Goal: Task Accomplishment & Management: Complete application form

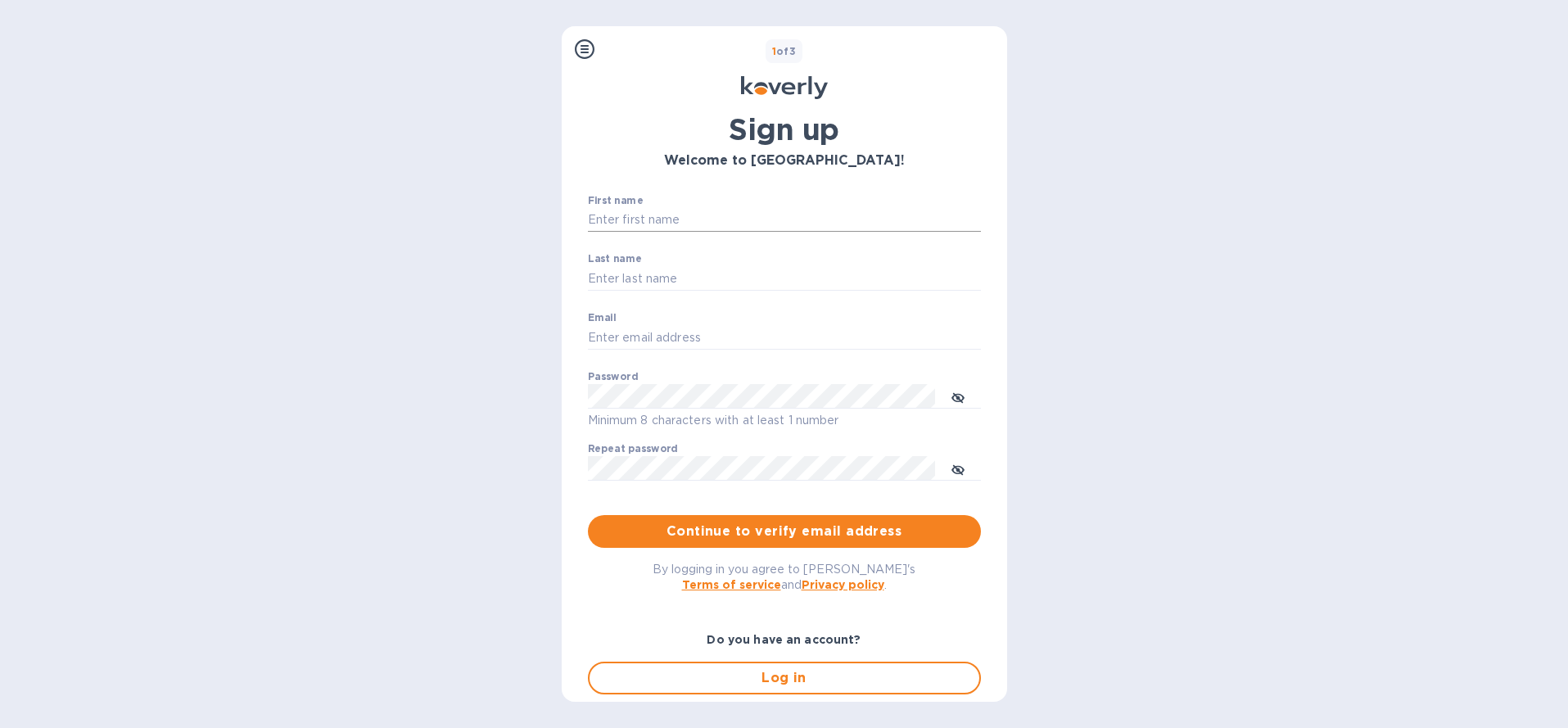
click at [633, 223] on input "First name" at bounding box center [784, 220] width 393 height 24
type input "[PERSON_NAME]"
paste input "[EMAIL_ADDRESS][DOMAIN_NAME]"
type input "[EMAIL_ADDRESS][DOMAIN_NAME]"
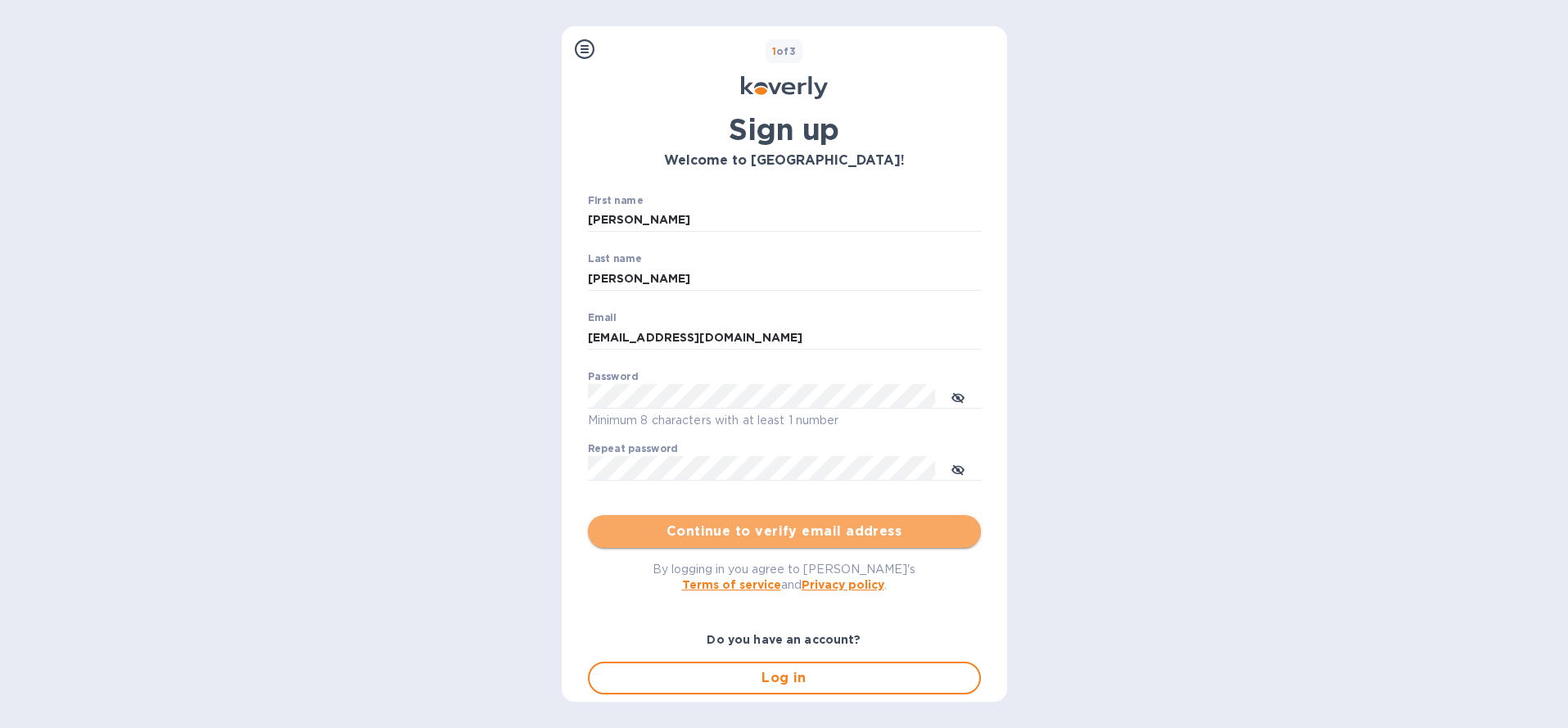
click at [795, 536] on span "Continue to verify email address" at bounding box center [785, 532] width 367 height 19
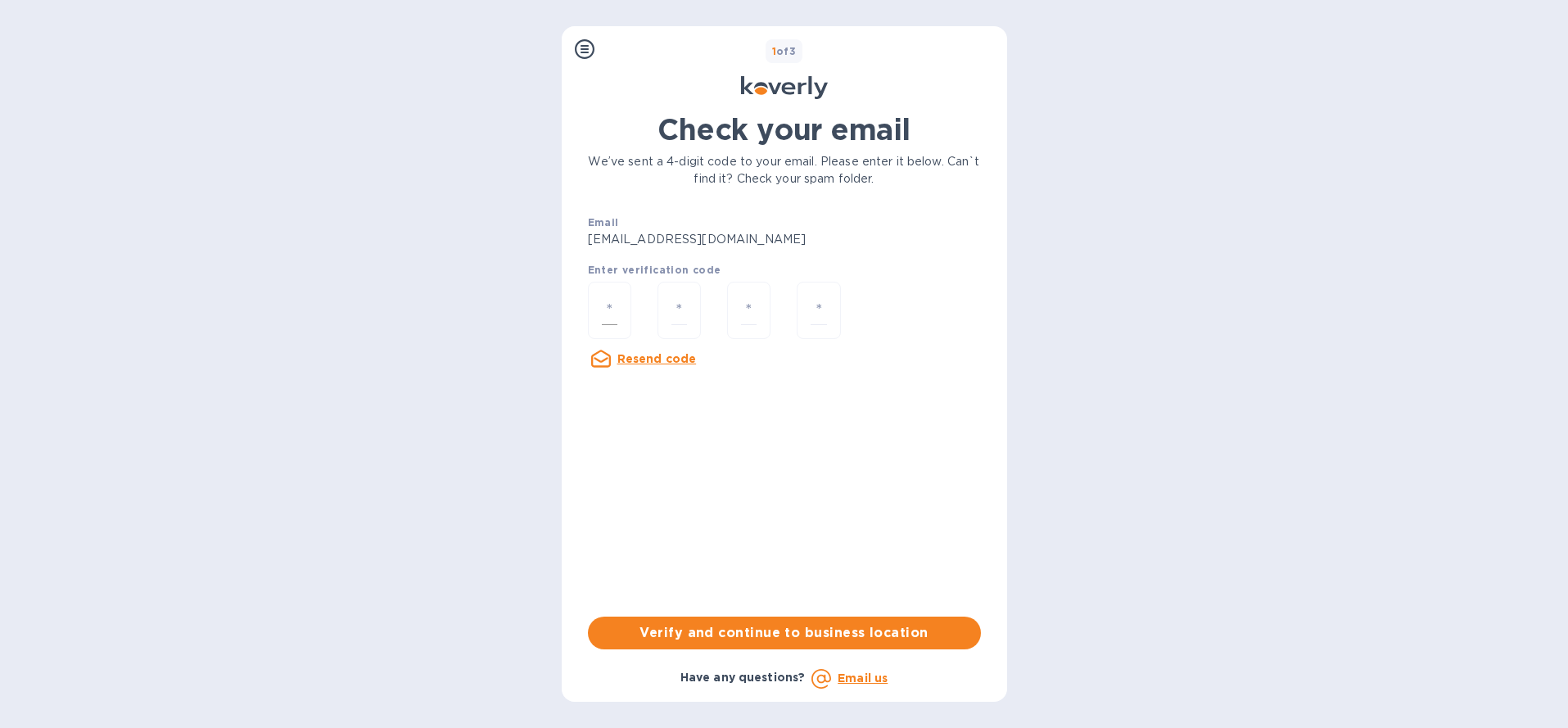
click at [615, 305] on input "number" at bounding box center [610, 310] width 16 height 30
paste input "1"
type input "1"
type input "7"
type input "4"
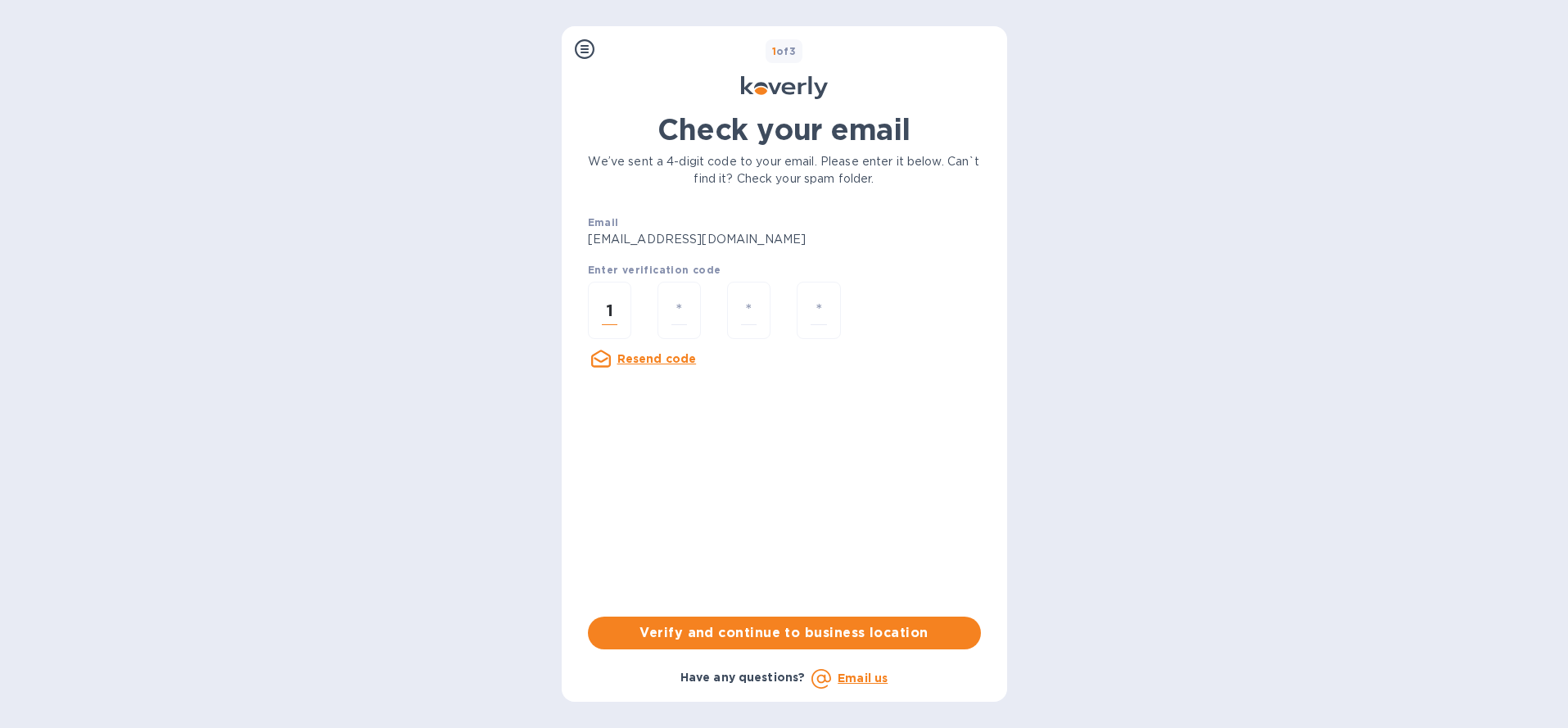
type input "8"
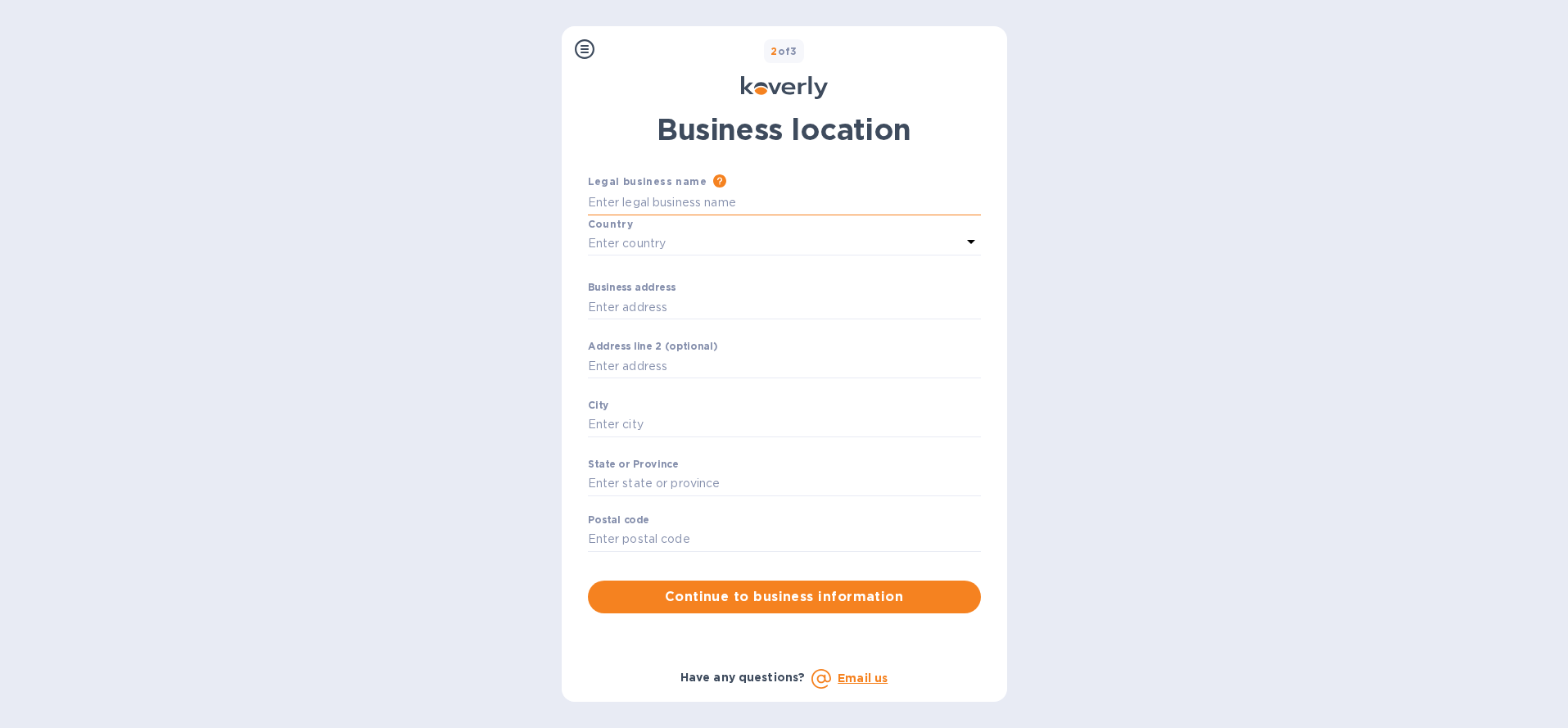
click at [662, 204] on input "Business address" at bounding box center [784, 202] width 393 height 24
paste input "GP INTERNATIONAL HOLDINGS LLC"
type input "GP INTERNATIONAL HOLDINGS LLC"
click at [670, 240] on div "Enter country" at bounding box center [774, 244] width 373 height 23
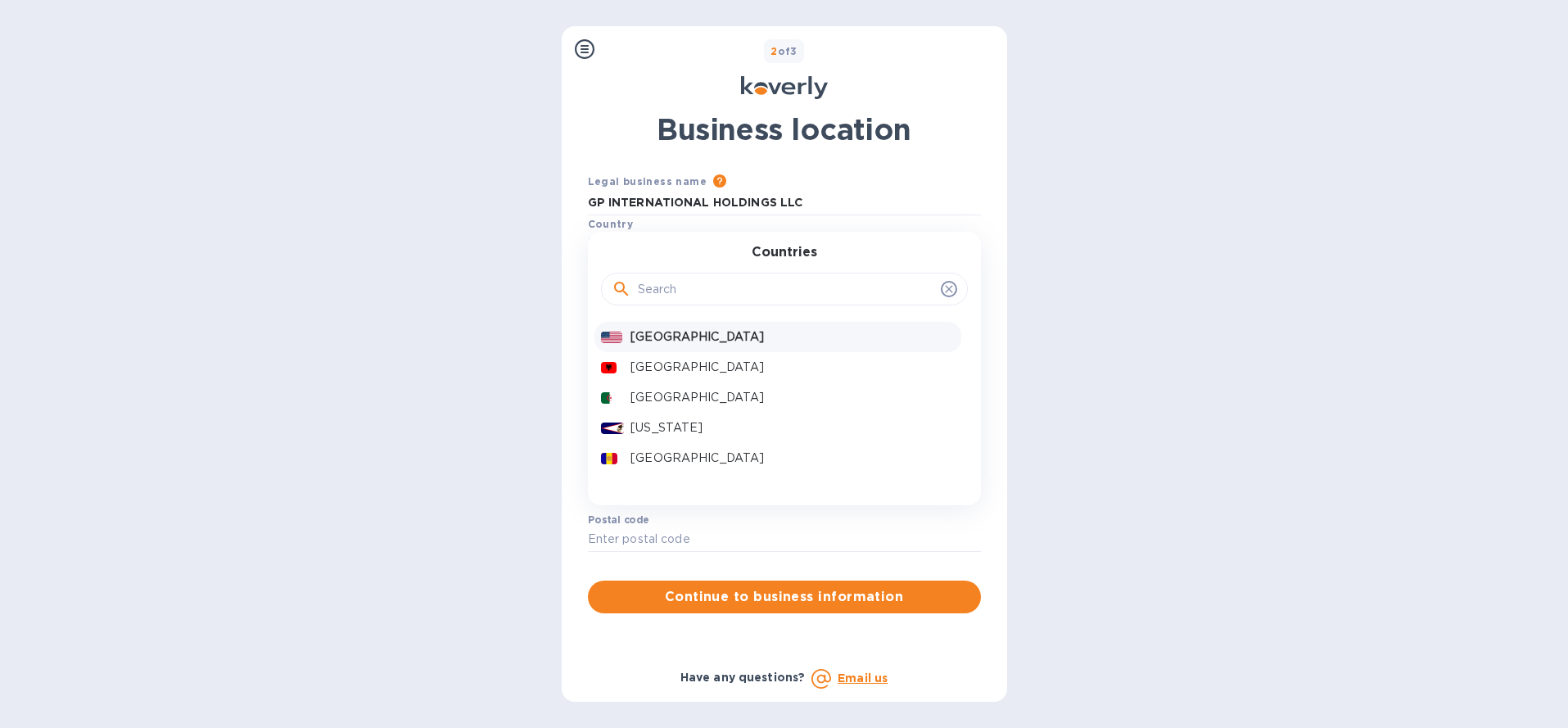
click at [674, 336] on p "[GEOGRAPHIC_DATA]" at bounding box center [792, 337] width 324 height 17
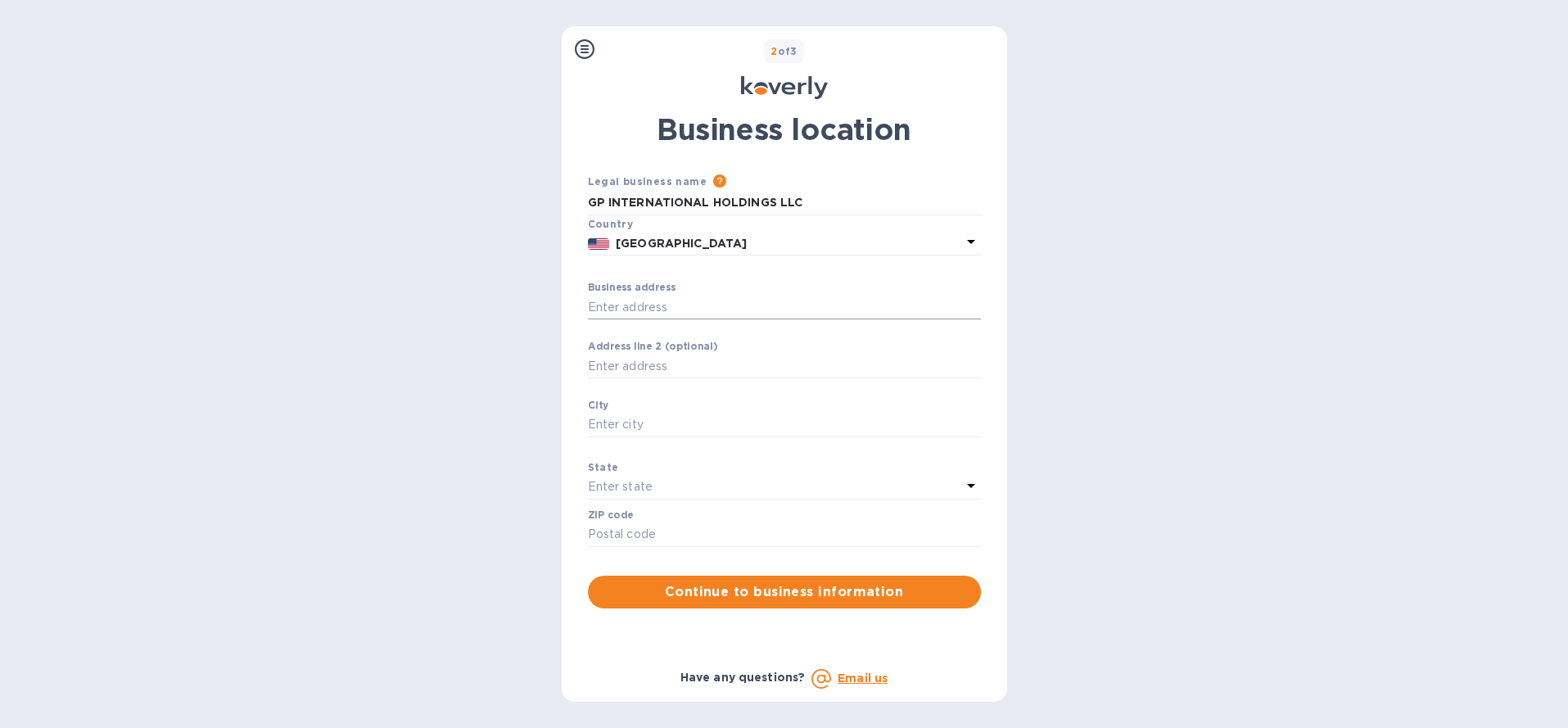
click at [646, 309] on input "Business address" at bounding box center [784, 306] width 393 height 24
type input "[STREET_ADDRESS]"
click at [642, 424] on input "Business address" at bounding box center [784, 425] width 393 height 24
type input "[GEOGRAPHIC_DATA]"
click at [633, 488] on p "Enter state" at bounding box center [620, 487] width 65 height 17
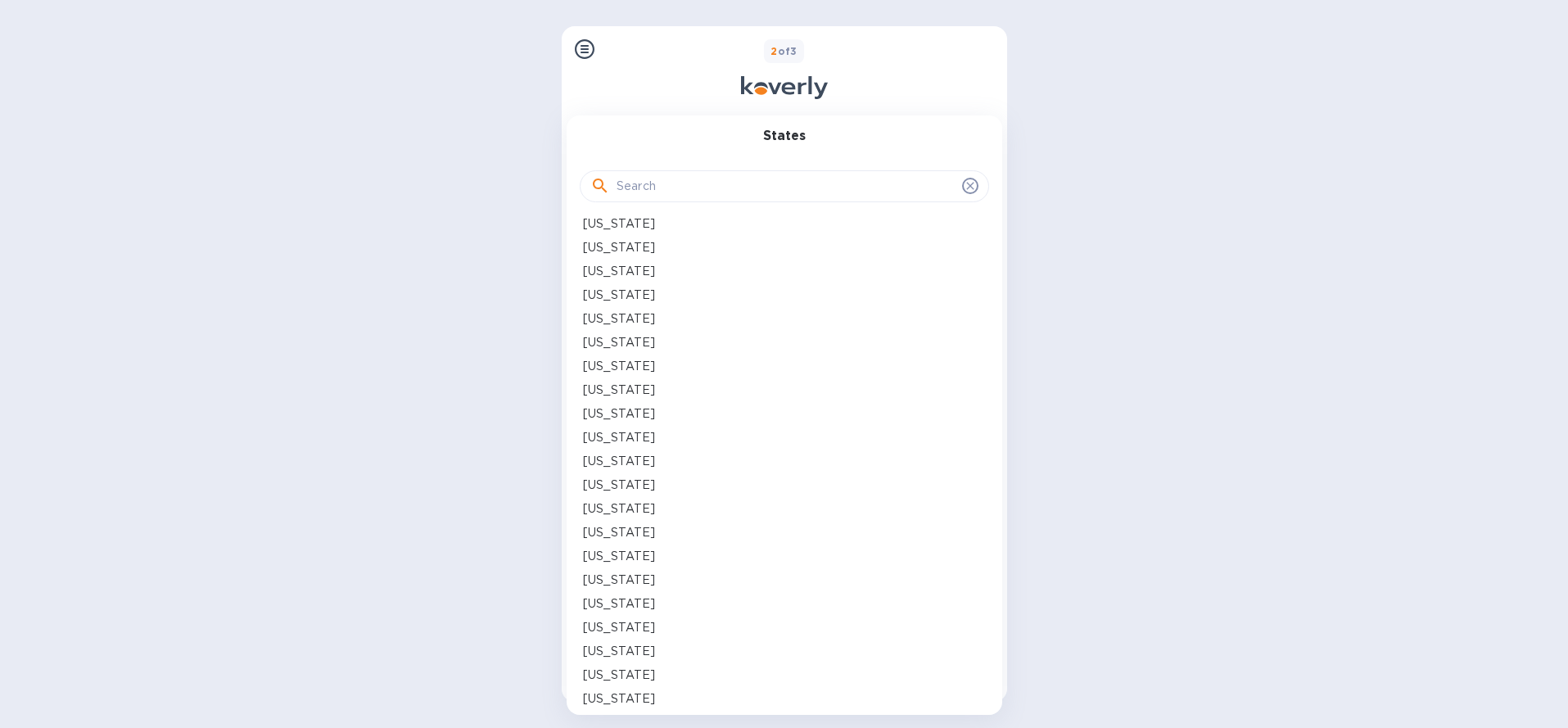
click at [611, 488] on p "[US_STATE]" at bounding box center [619, 486] width 72 height 17
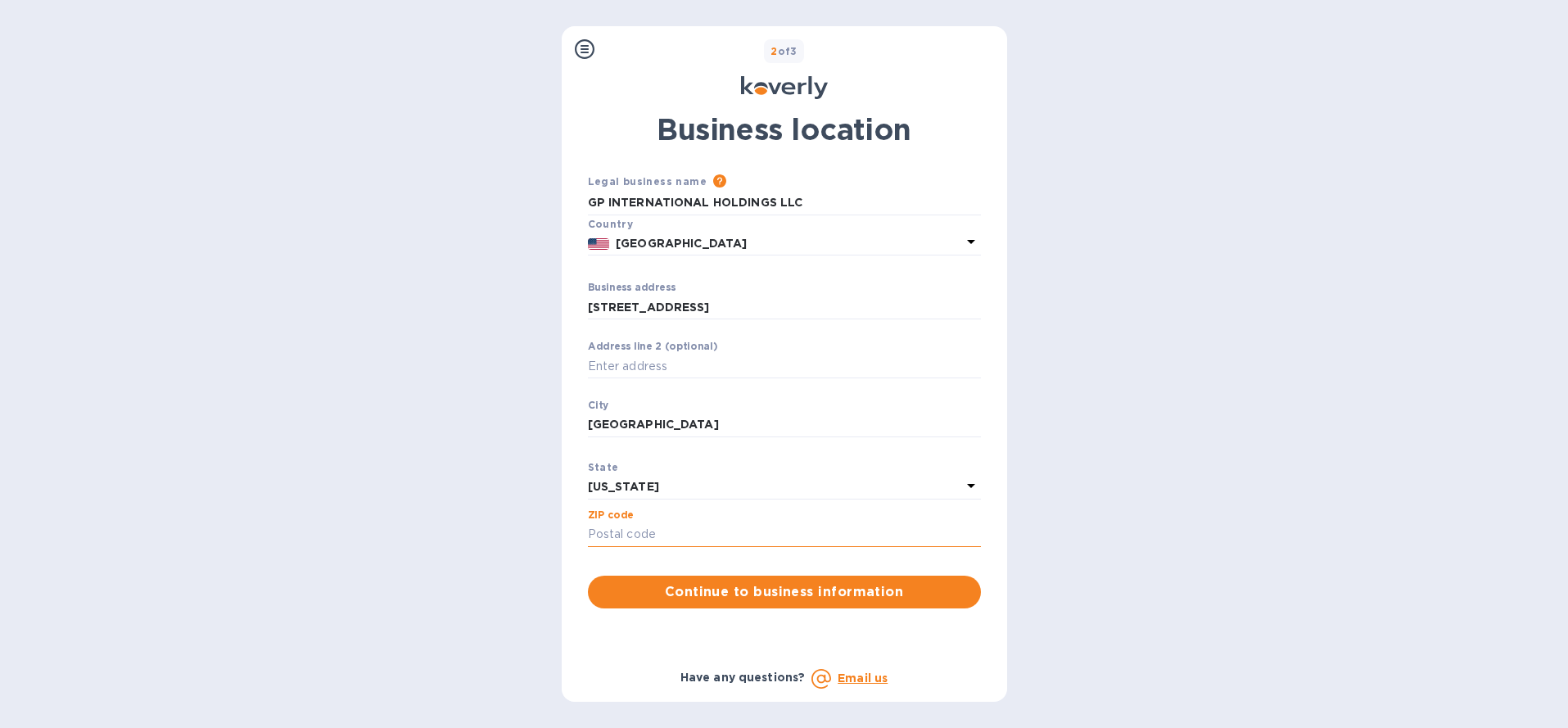
click at [656, 529] on input "Business address" at bounding box center [784, 535] width 393 height 24
type input "33127"
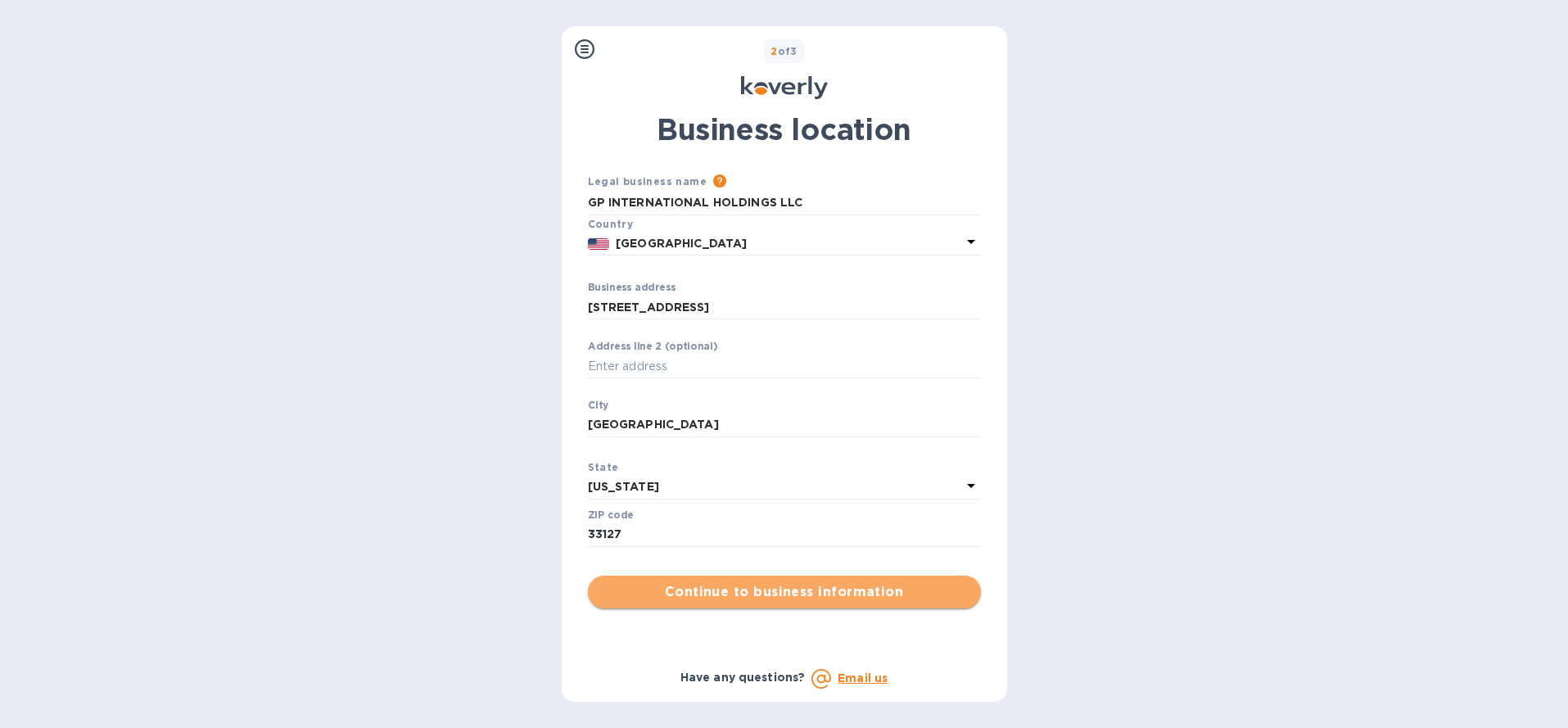
click at [768, 594] on span "Continue to business information" at bounding box center [785, 592] width 367 height 19
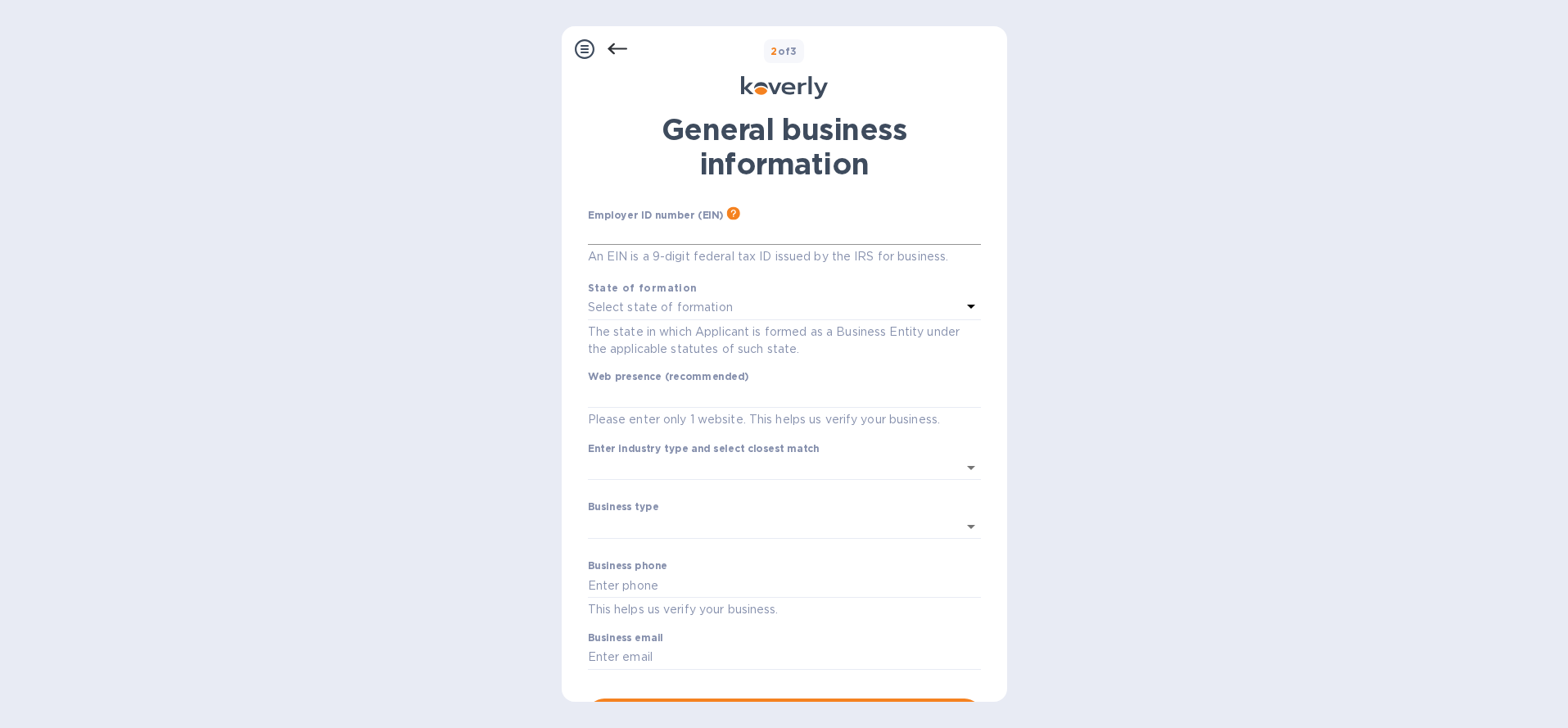
click at [642, 230] on input "text" at bounding box center [784, 232] width 393 height 24
click at [655, 230] on input "***26" at bounding box center [784, 232] width 393 height 24
type input "***26"
drag, startPoint x: 639, startPoint y: 236, endPoint x: 587, endPoint y: 237, distance: 52.0
click at [588, 237] on input "***26" at bounding box center [784, 232] width 393 height 24
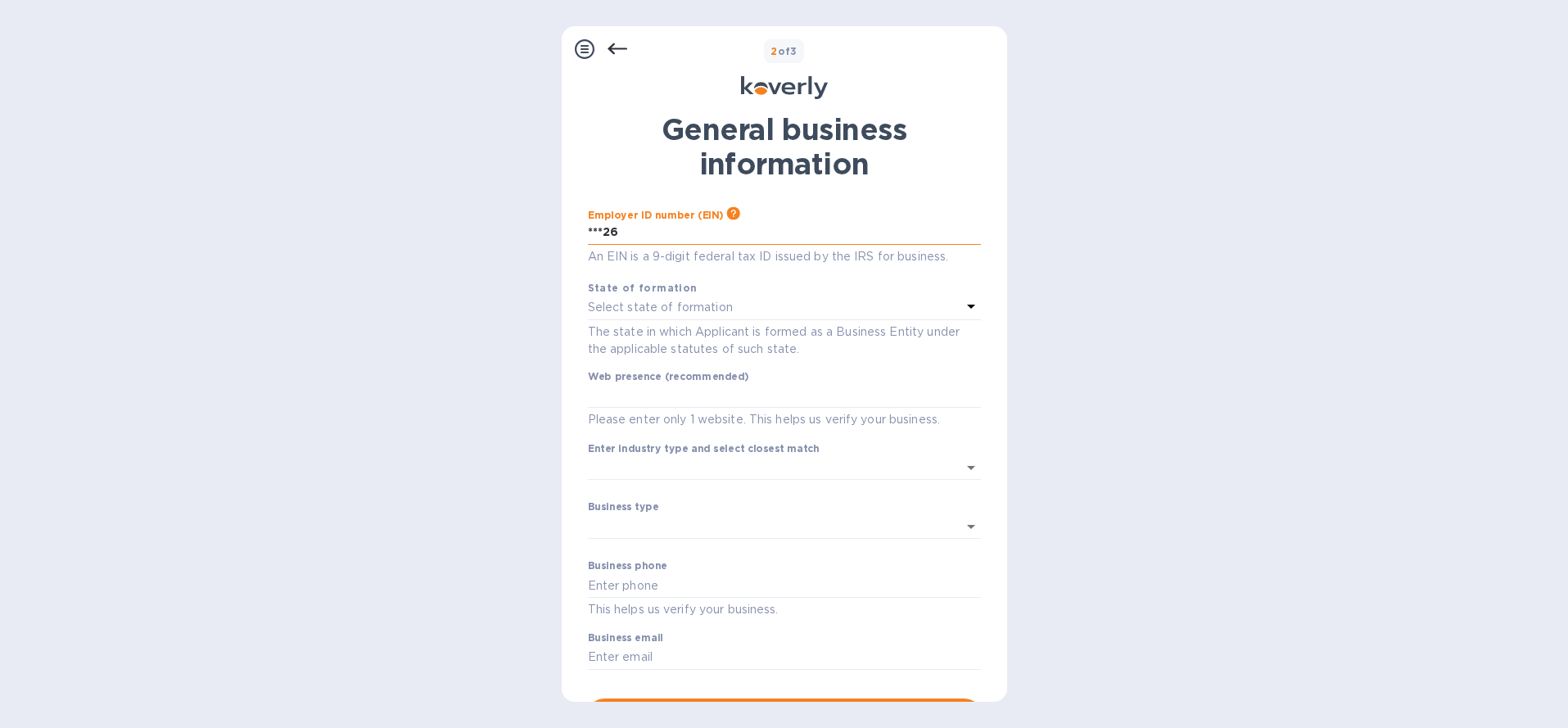
click at [644, 240] on input "***26" at bounding box center [784, 232] width 393 height 24
type input "***15"
click at [652, 310] on p "Select state of formation" at bounding box center [660, 308] width 145 height 17
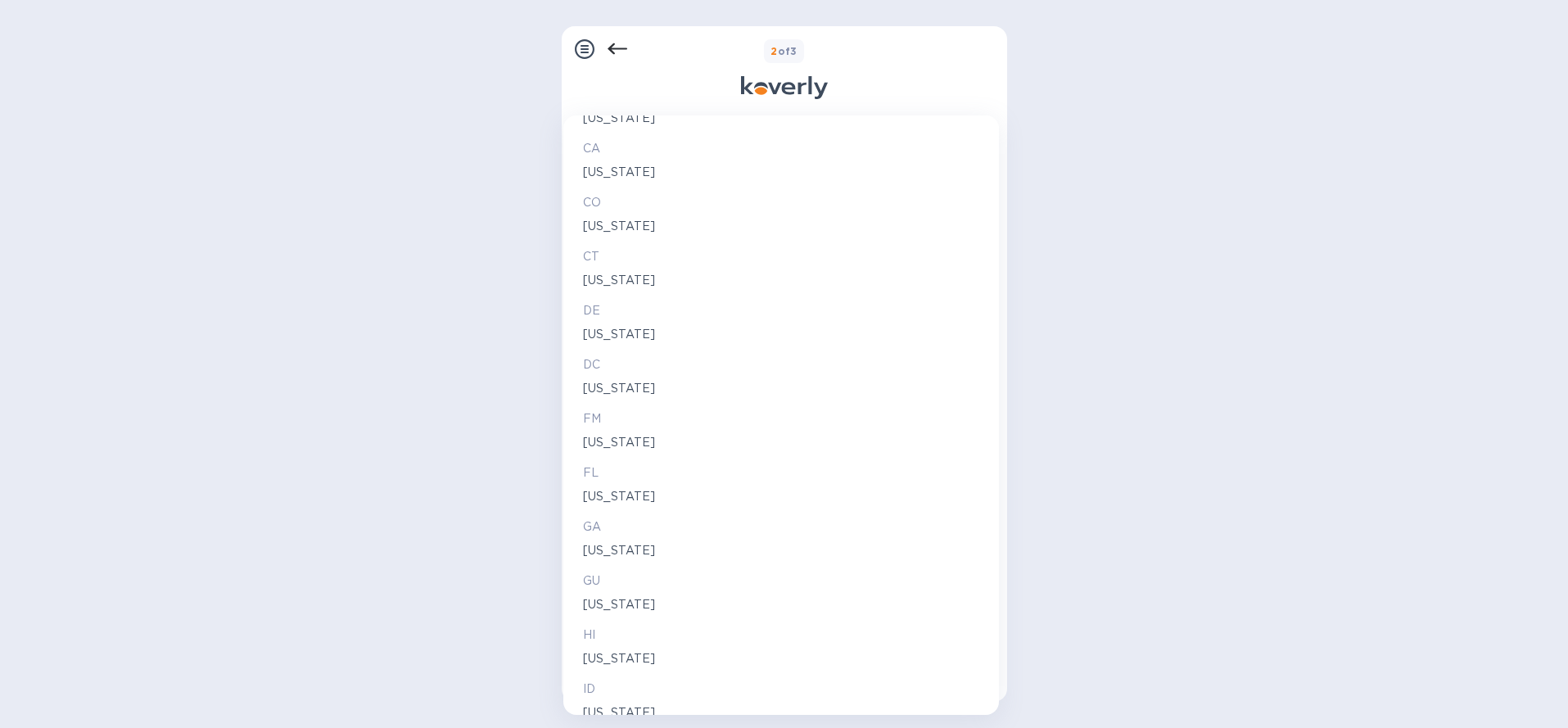
scroll to position [359, 0]
click at [593, 483] on p "[US_STATE]" at bounding box center [781, 487] width 396 height 17
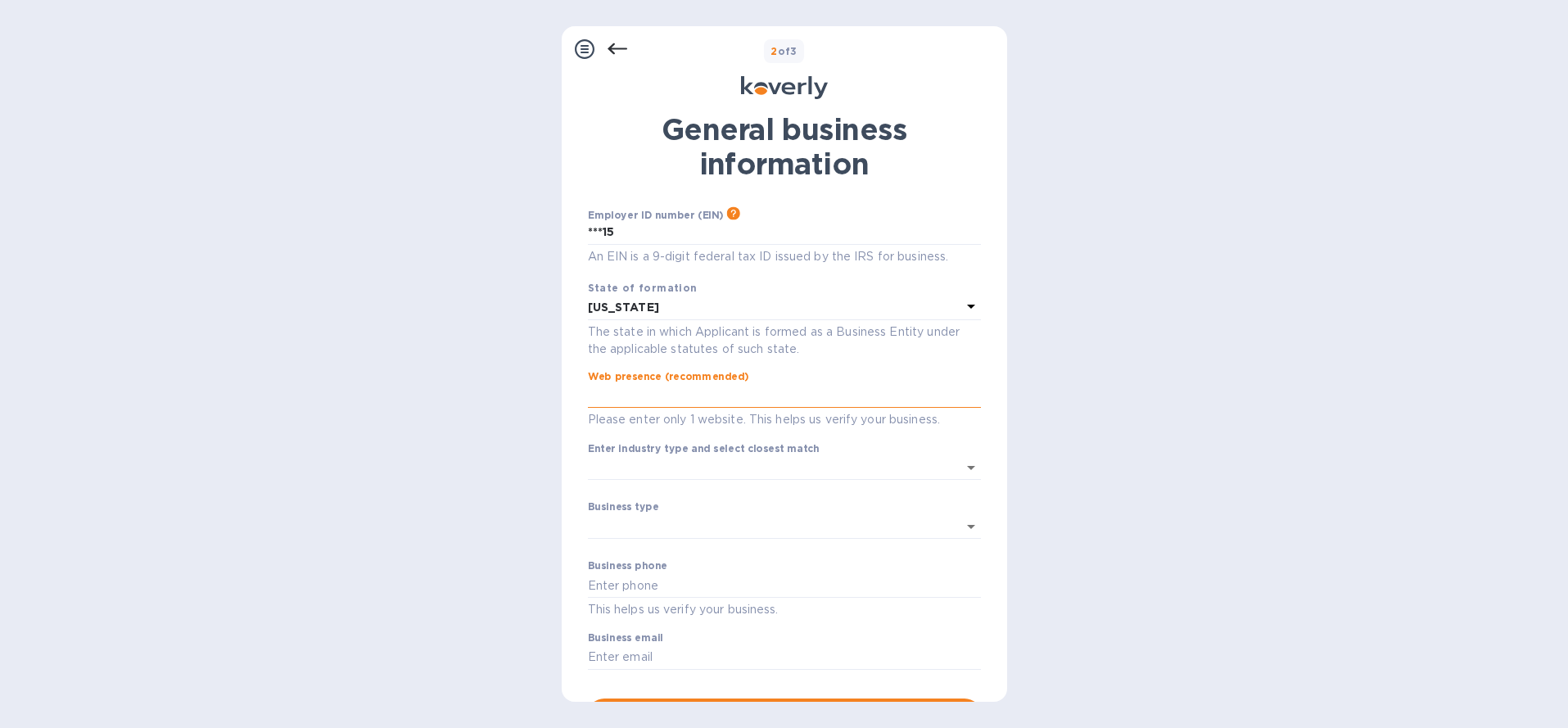
click at [694, 398] on input "text" at bounding box center [784, 396] width 393 height 24
paste input "[URL][DOMAIN_NAME]"
type input "[URL][DOMAIN_NAME]"
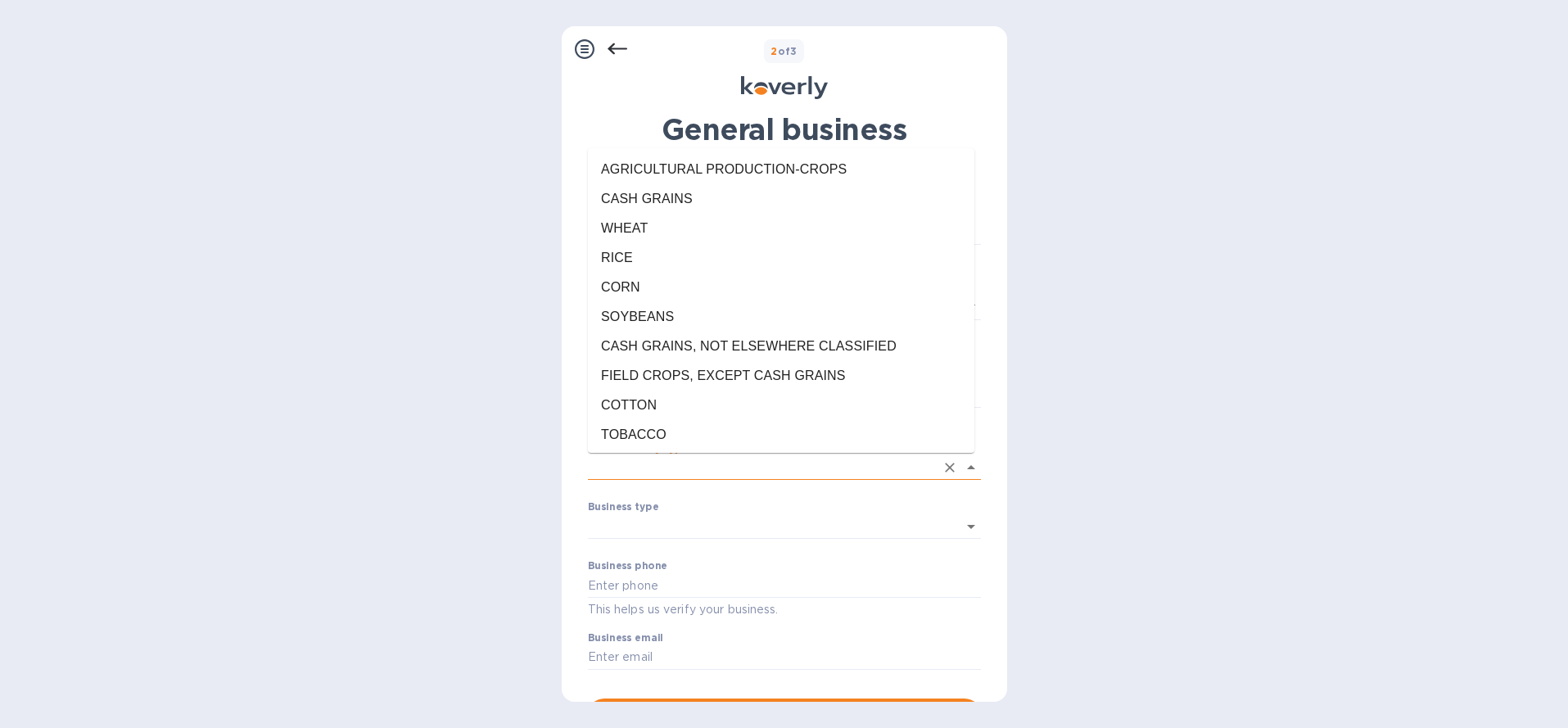
click at [681, 471] on input "Enter industry type and select closest match" at bounding box center [761, 468] width 347 height 23
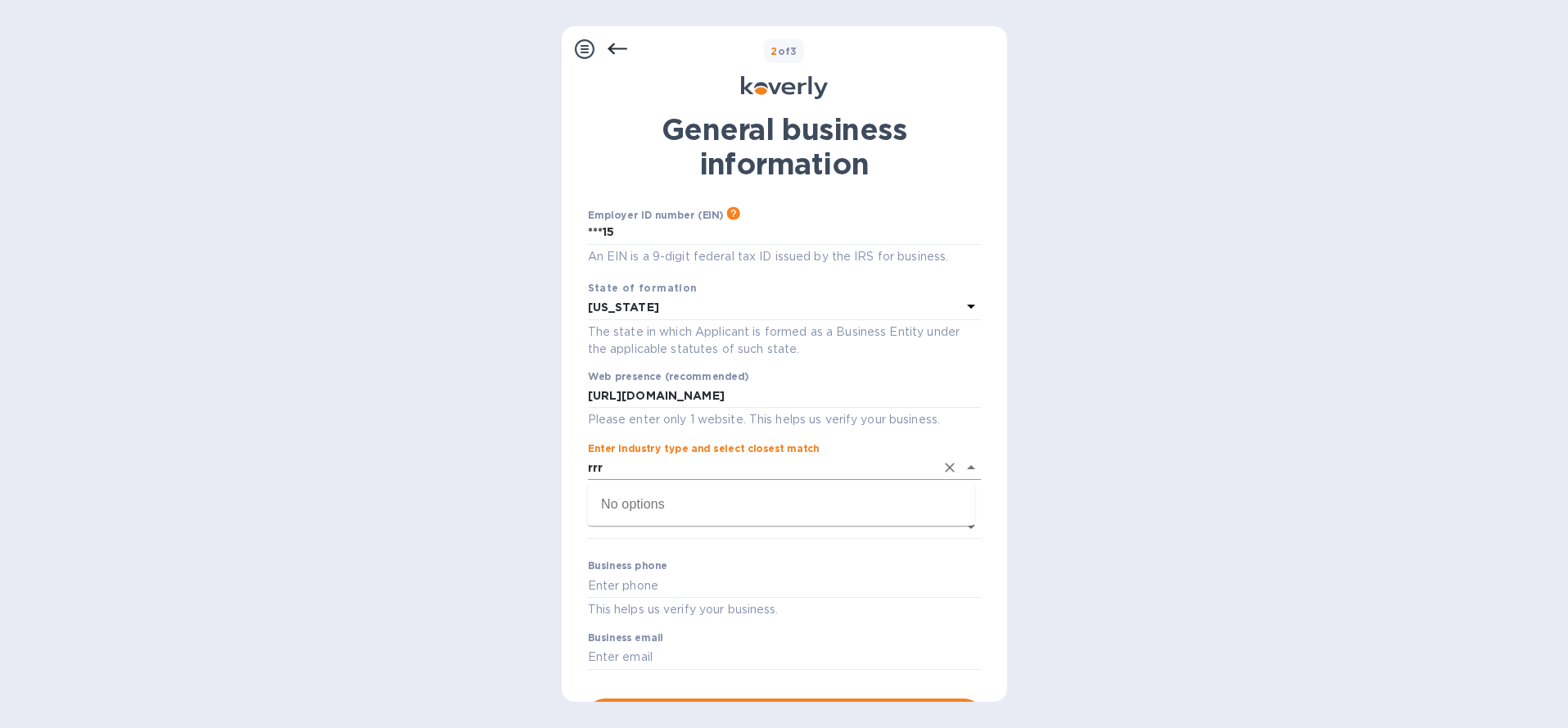
click at [665, 468] on input "rrr" at bounding box center [761, 468] width 347 height 23
drag, startPoint x: 665, startPoint y: 469, endPoint x: 673, endPoint y: 466, distance: 8.5
click at [664, 469] on input "rrr" at bounding box center [761, 468] width 347 height 23
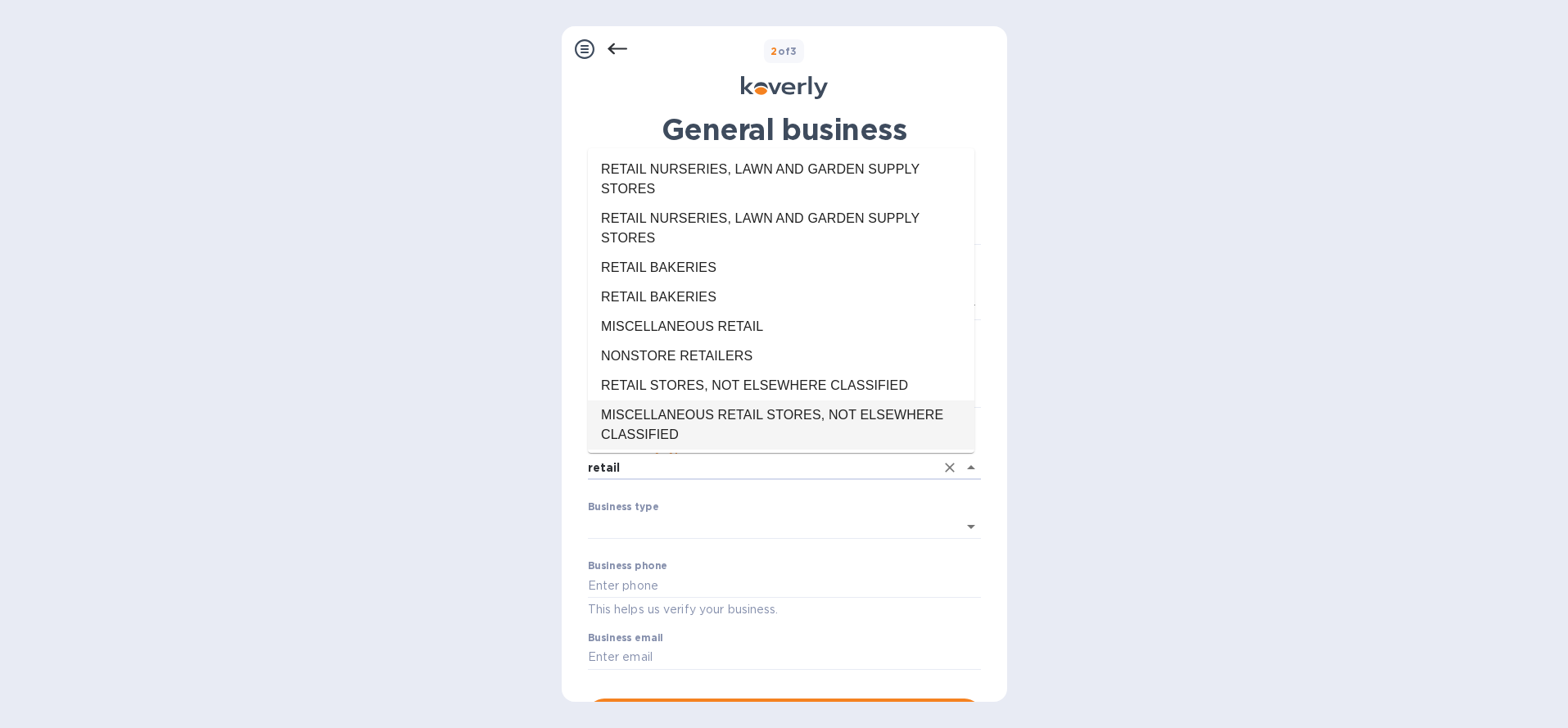
scroll to position [3, 0]
click at [679, 418] on li "MISCELLANEOUS RETAIL STORES, NOT ELSEWHERE CLASSIFIED" at bounding box center [781, 422] width 387 height 50
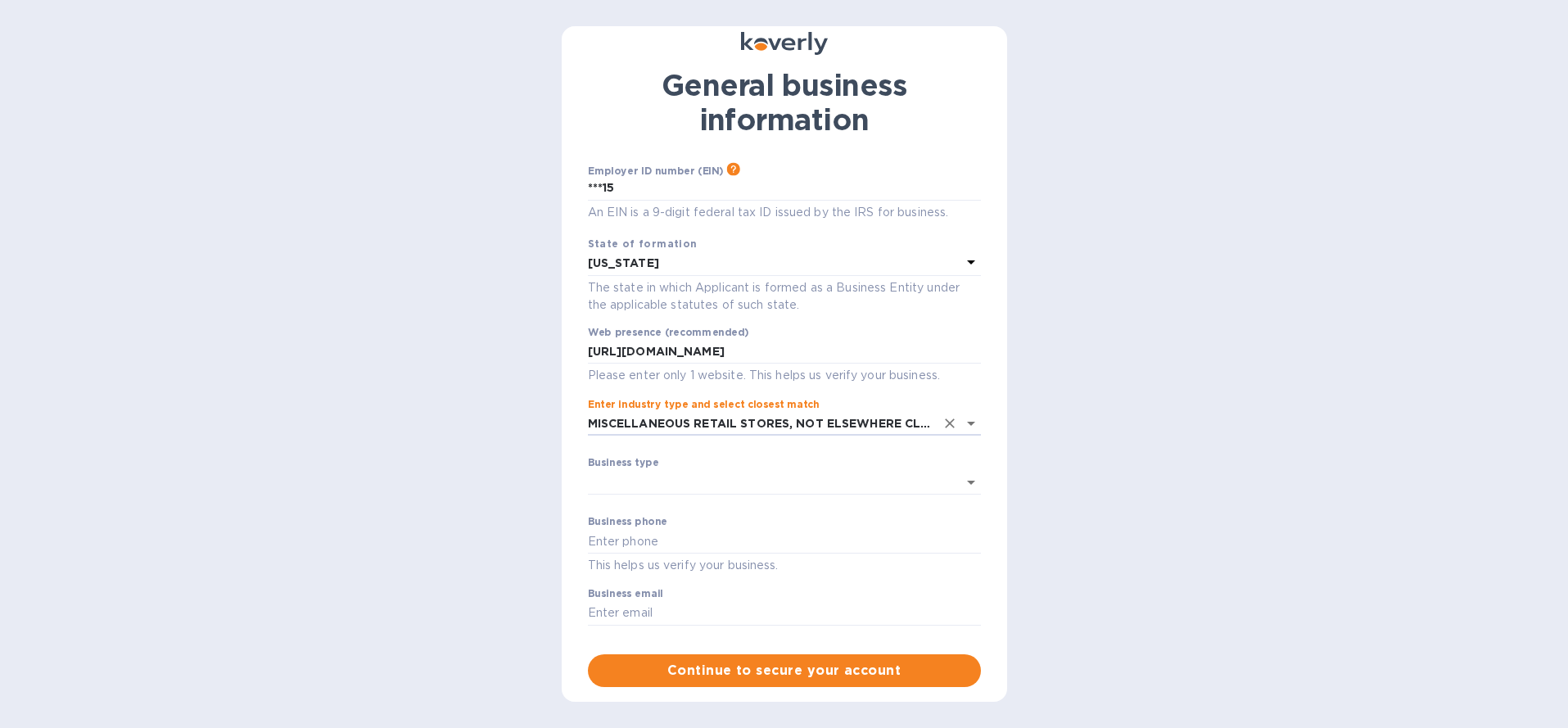
scroll to position [50, 0]
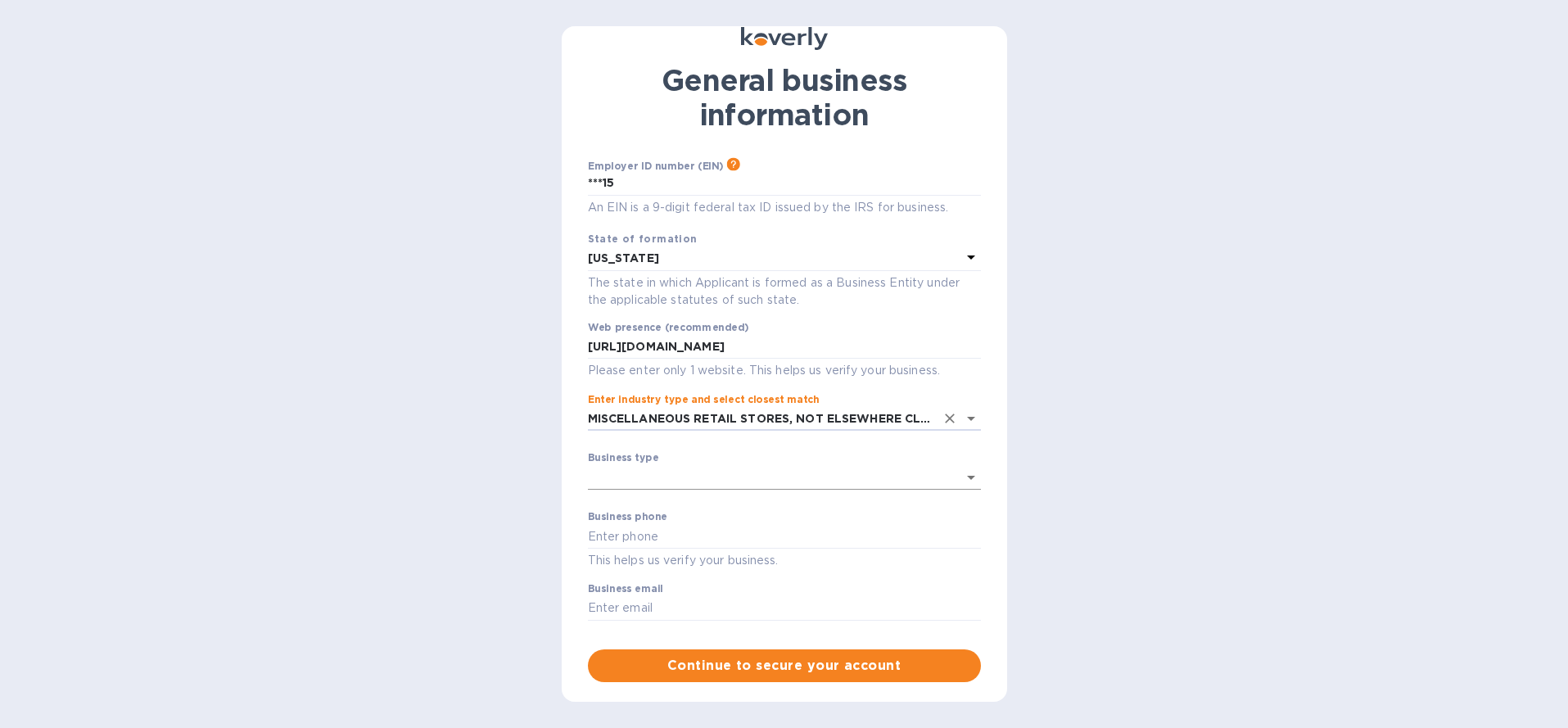
type input "MISCELLANEOUS RETAIL STORES, NOT ELSEWHERE CLASSIFIED"
click at [706, 477] on body "Sign up with Koverly Steps Koverly account Business information Secure your acc…" at bounding box center [784, 364] width 1568 height 728
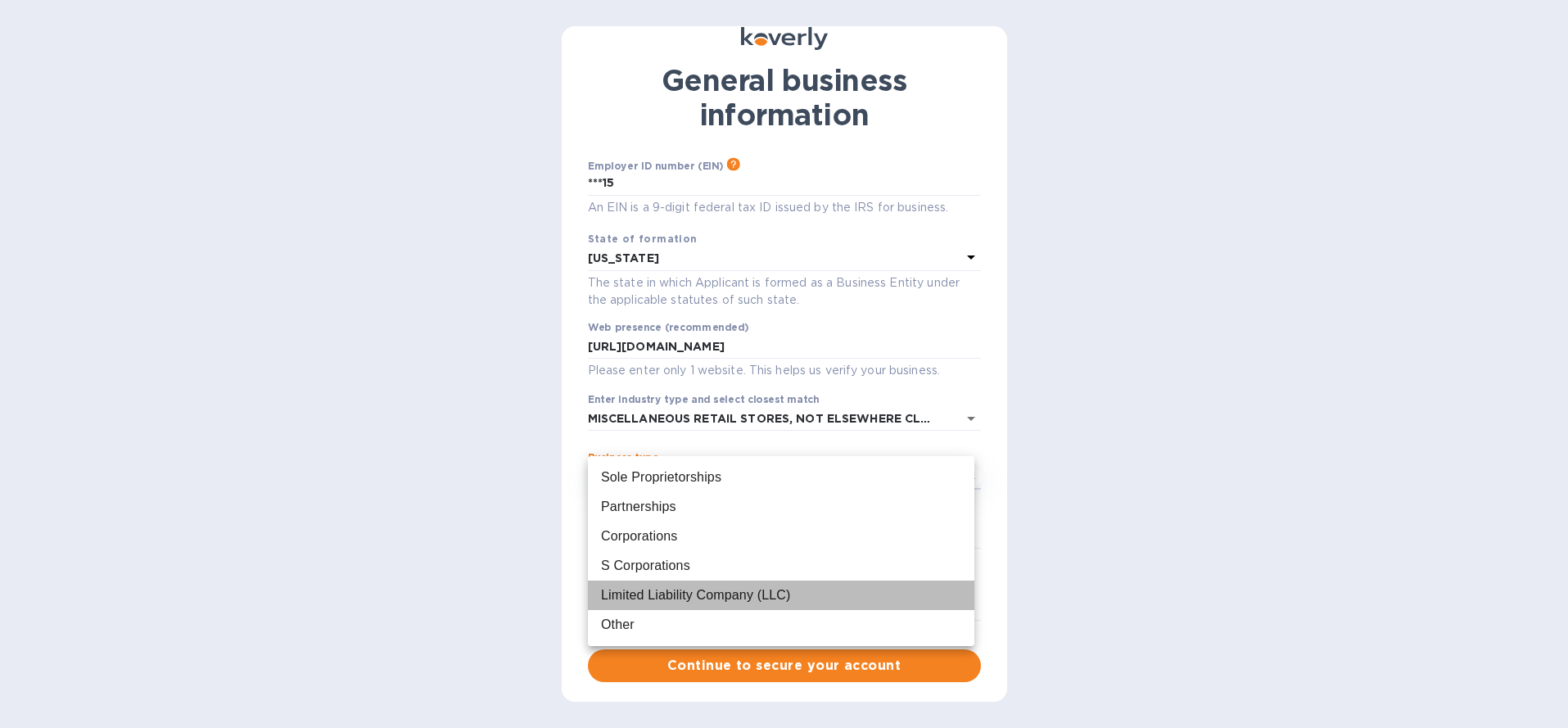
click at [670, 596] on div "Limited Liability Company (LLC)" at bounding box center [696, 596] width 189 height 19
type input "Limited Liability Company (LLC)"
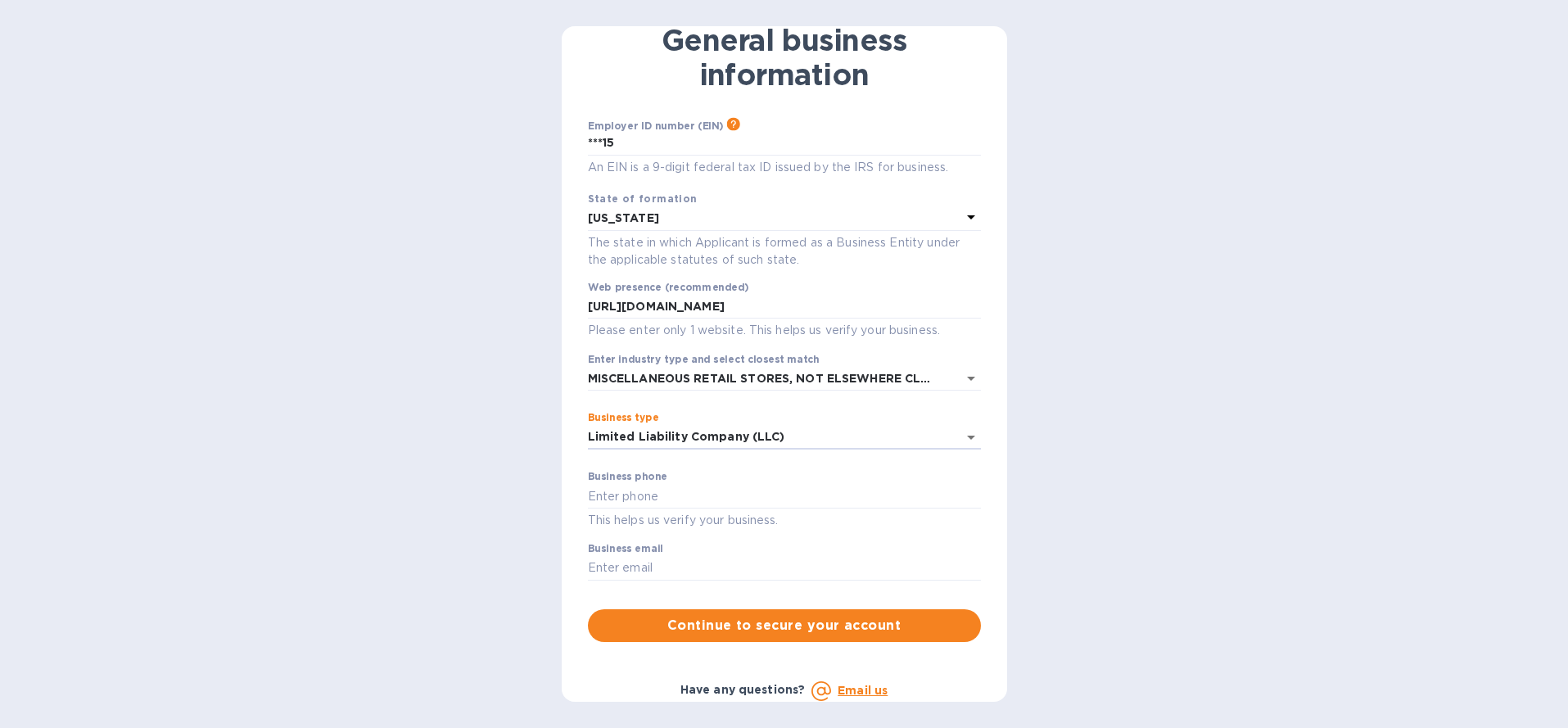
scroll to position [102, 0]
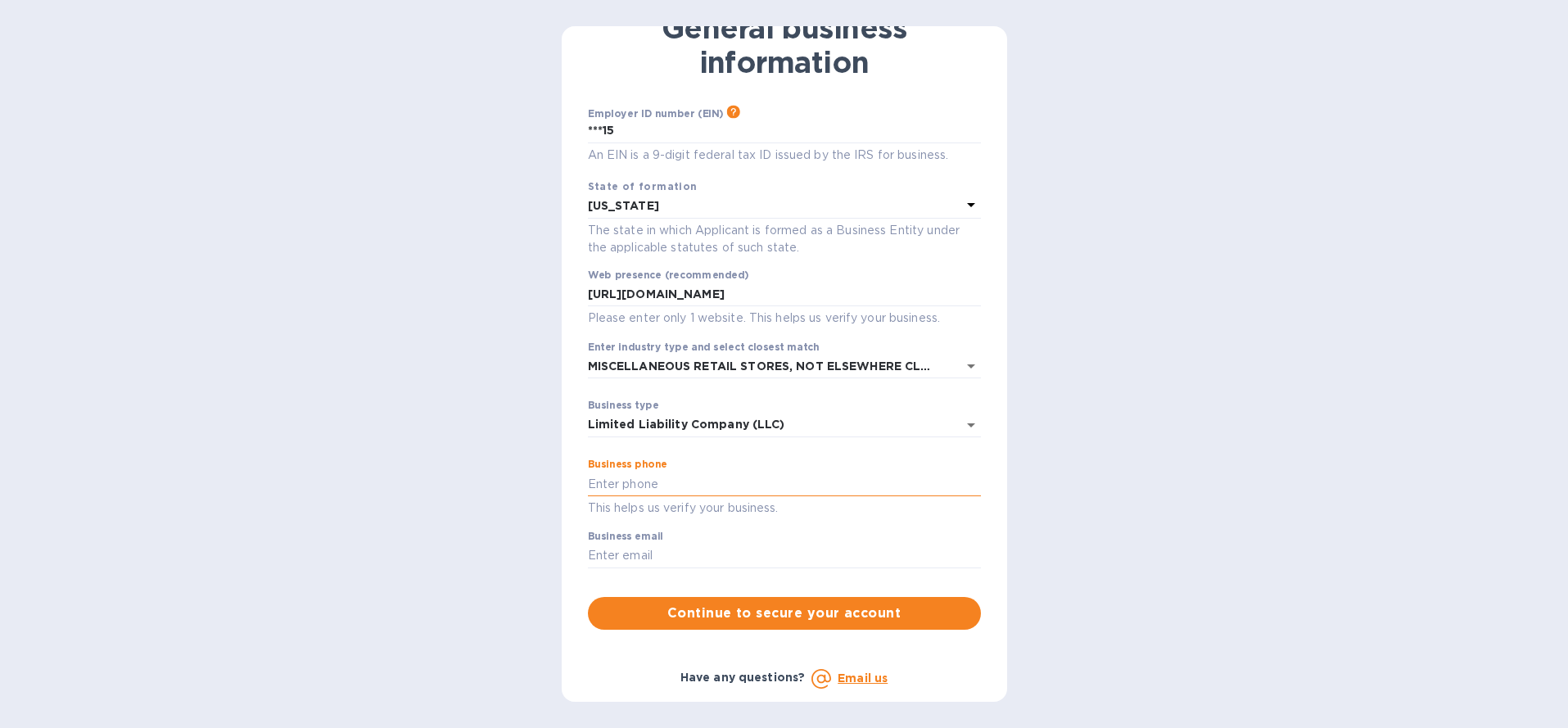
click at [649, 489] on input "text" at bounding box center [784, 484] width 393 height 24
paste input "[PHONE_NUMBER]"
type input "[PHONE_NUMBER]"
click at [626, 552] on input "text" at bounding box center [784, 556] width 393 height 24
type input "[EMAIL_ADDRESS][DOMAIN_NAME]"
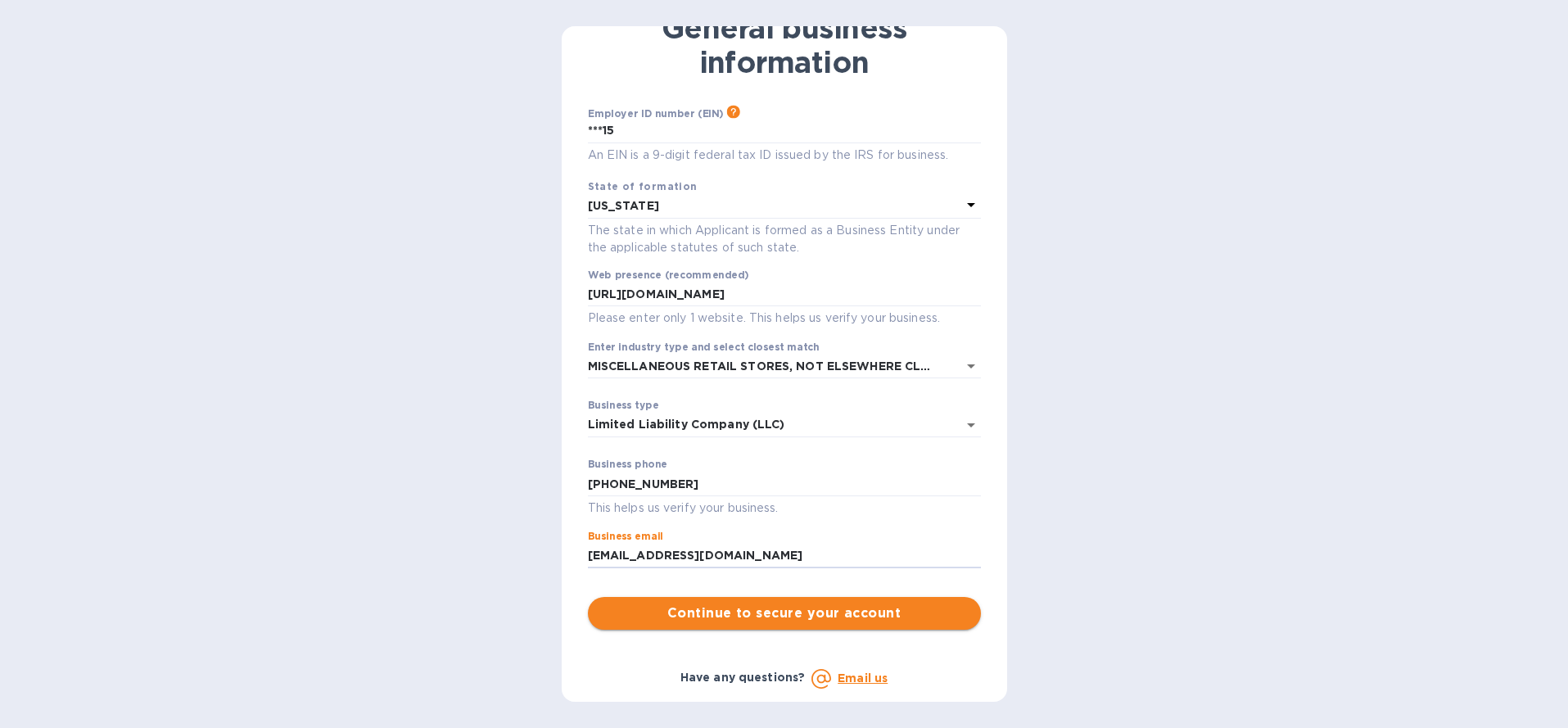
click at [793, 616] on span "Continue to secure your account" at bounding box center [785, 613] width 367 height 19
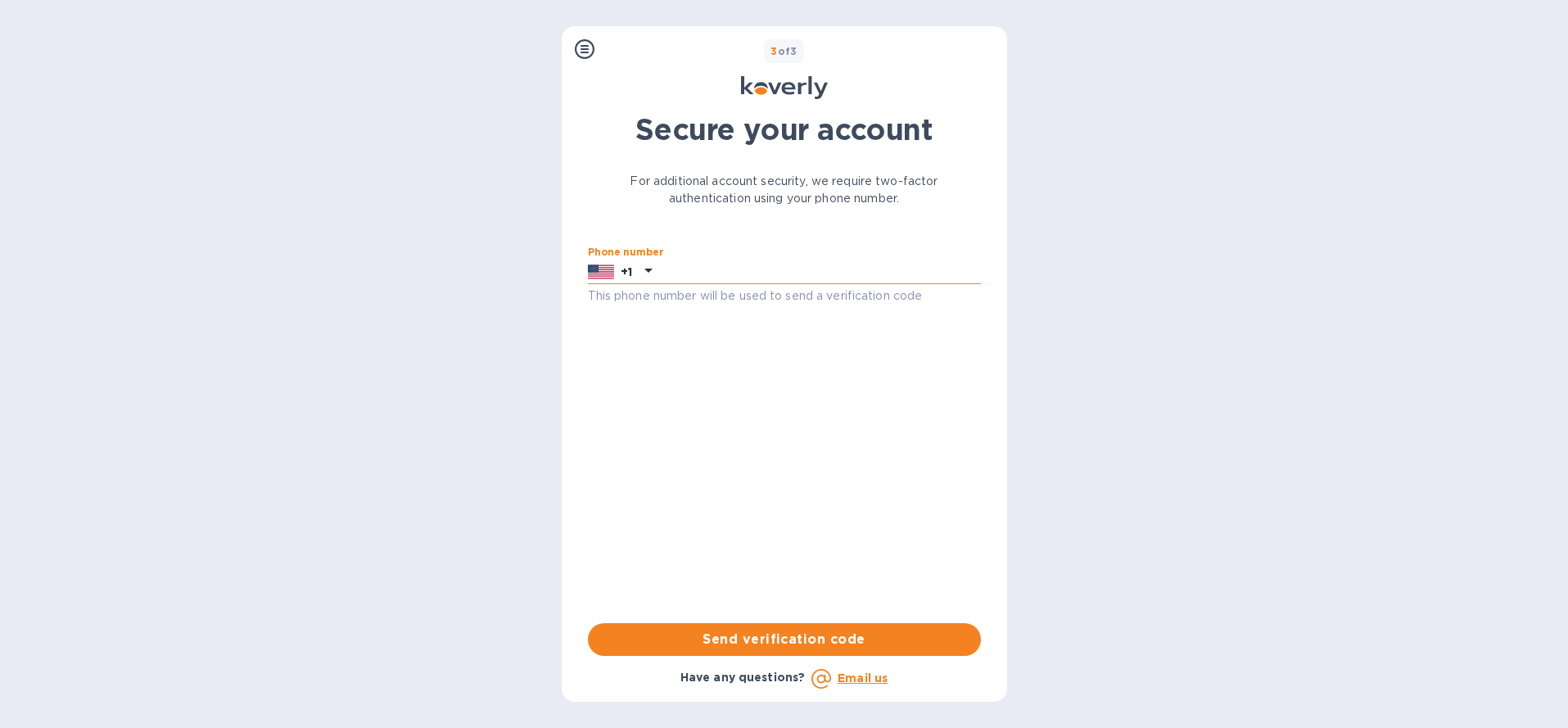
click at [717, 277] on input "text" at bounding box center [820, 271] width 323 height 24
type input "7866958844"
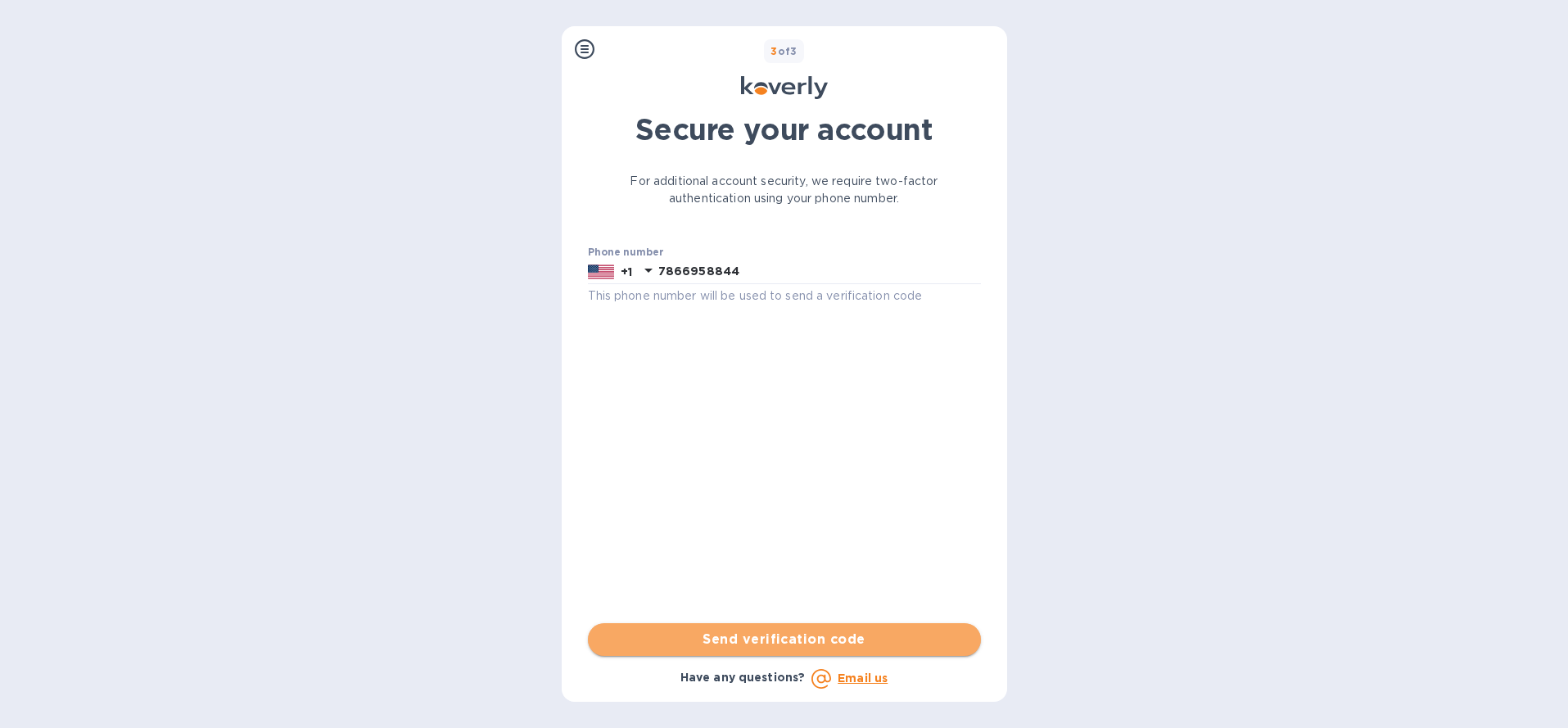
click at [790, 634] on span "Send verification code" at bounding box center [785, 640] width 367 height 19
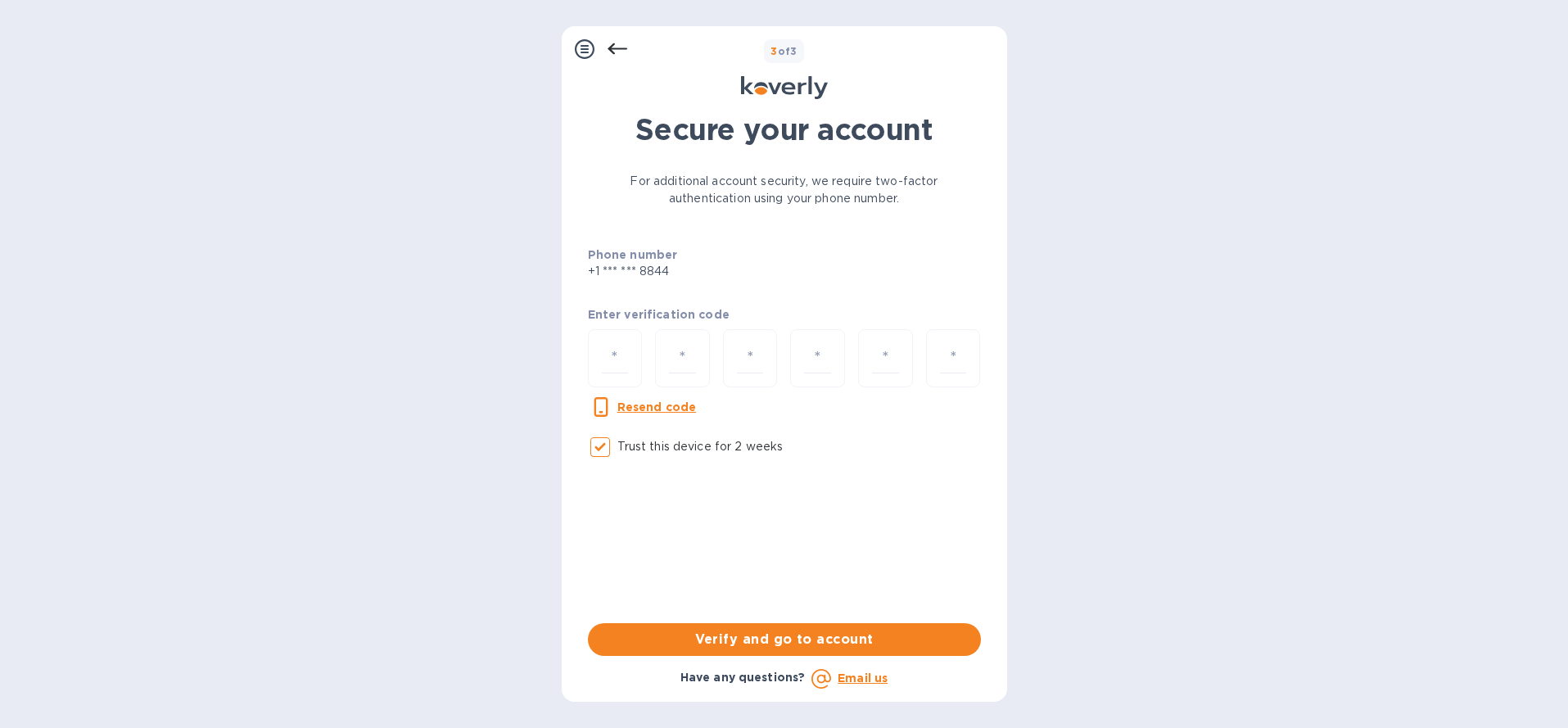
click at [621, 52] on icon at bounding box center [618, 49] width 19 height 19
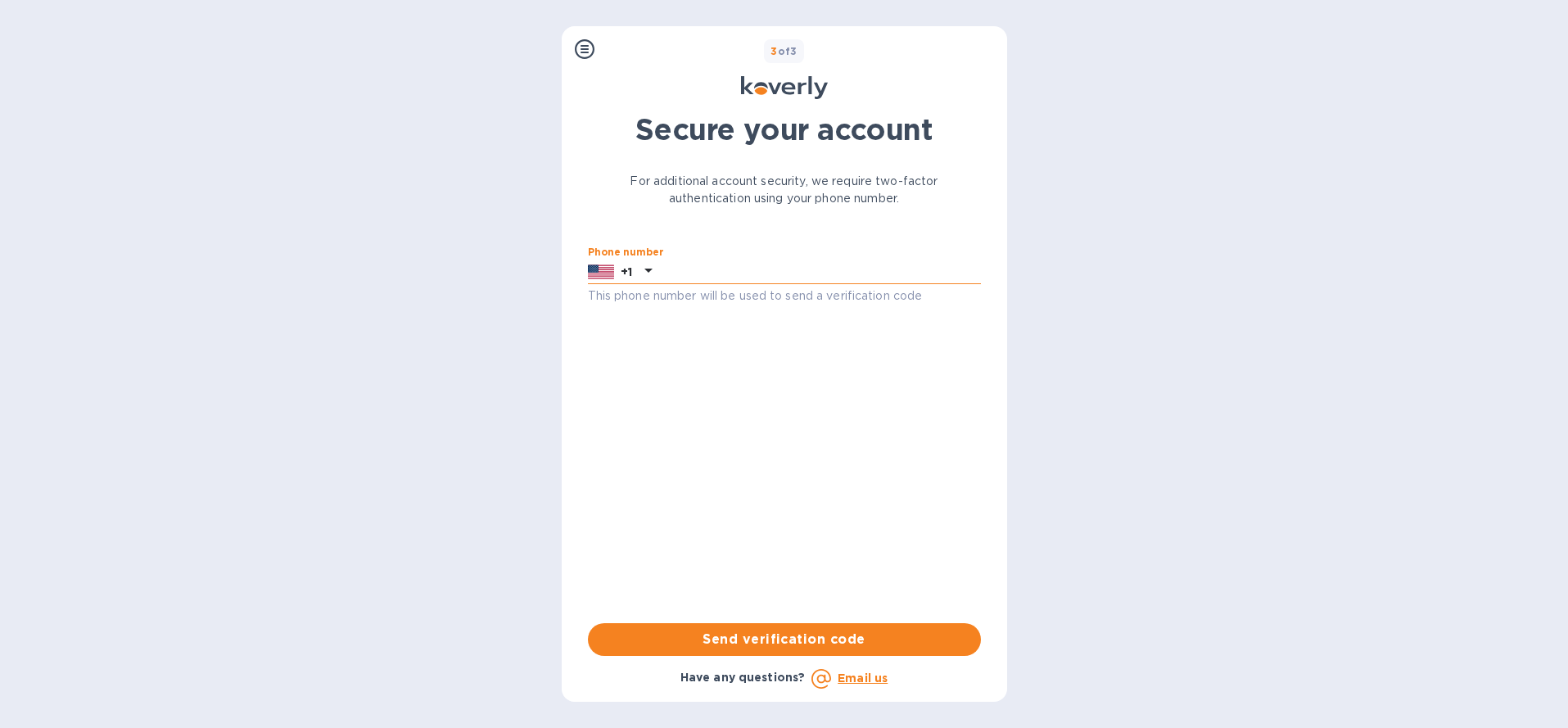
click at [696, 274] on input "text" at bounding box center [820, 271] width 323 height 24
type input "7866958844"
click at [801, 644] on span "Send verification code" at bounding box center [785, 640] width 367 height 19
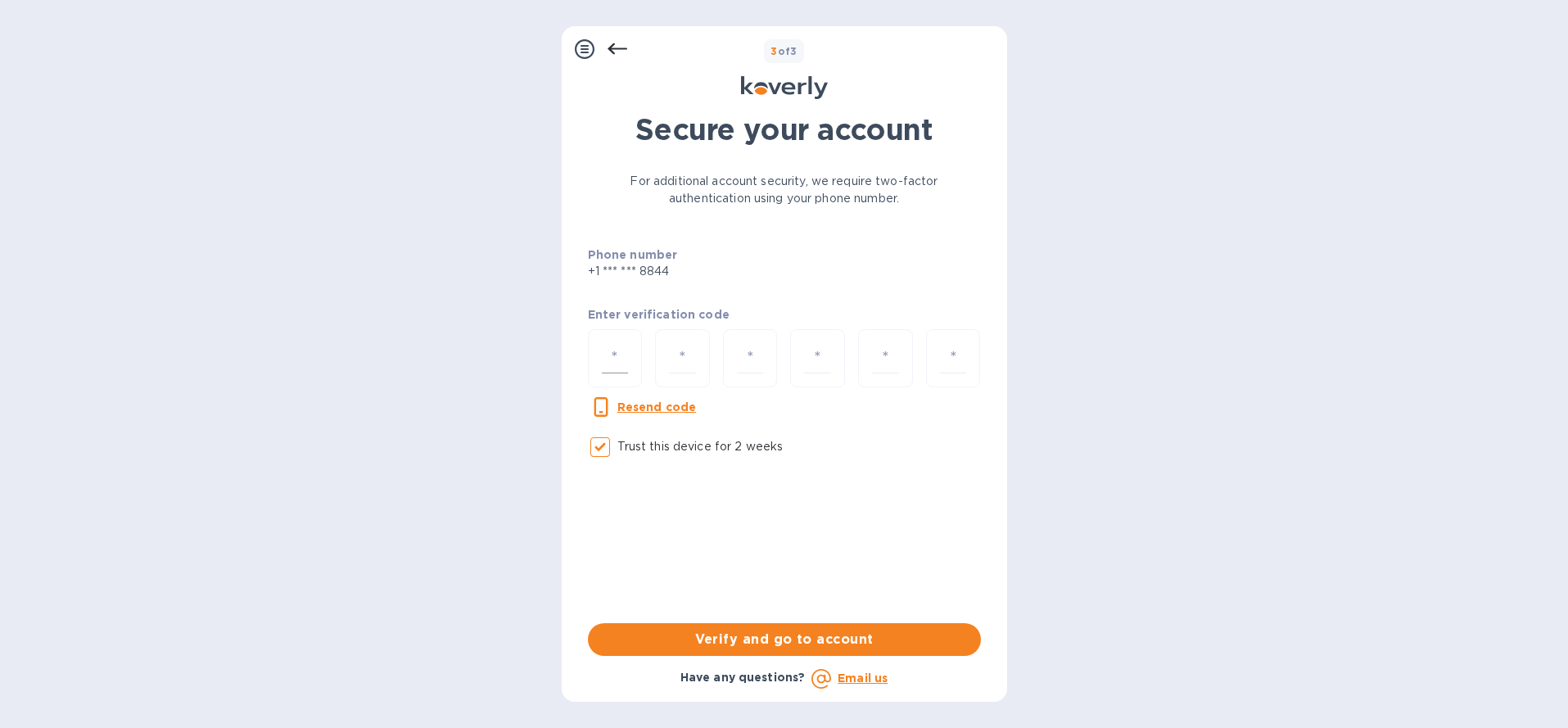
click at [608, 343] on input "number" at bounding box center [616, 358] width 27 height 30
click at [643, 407] on u "Resend code" at bounding box center [658, 406] width 80 height 13
click at [622, 355] on input "number" at bounding box center [616, 358] width 27 height 30
type input "1"
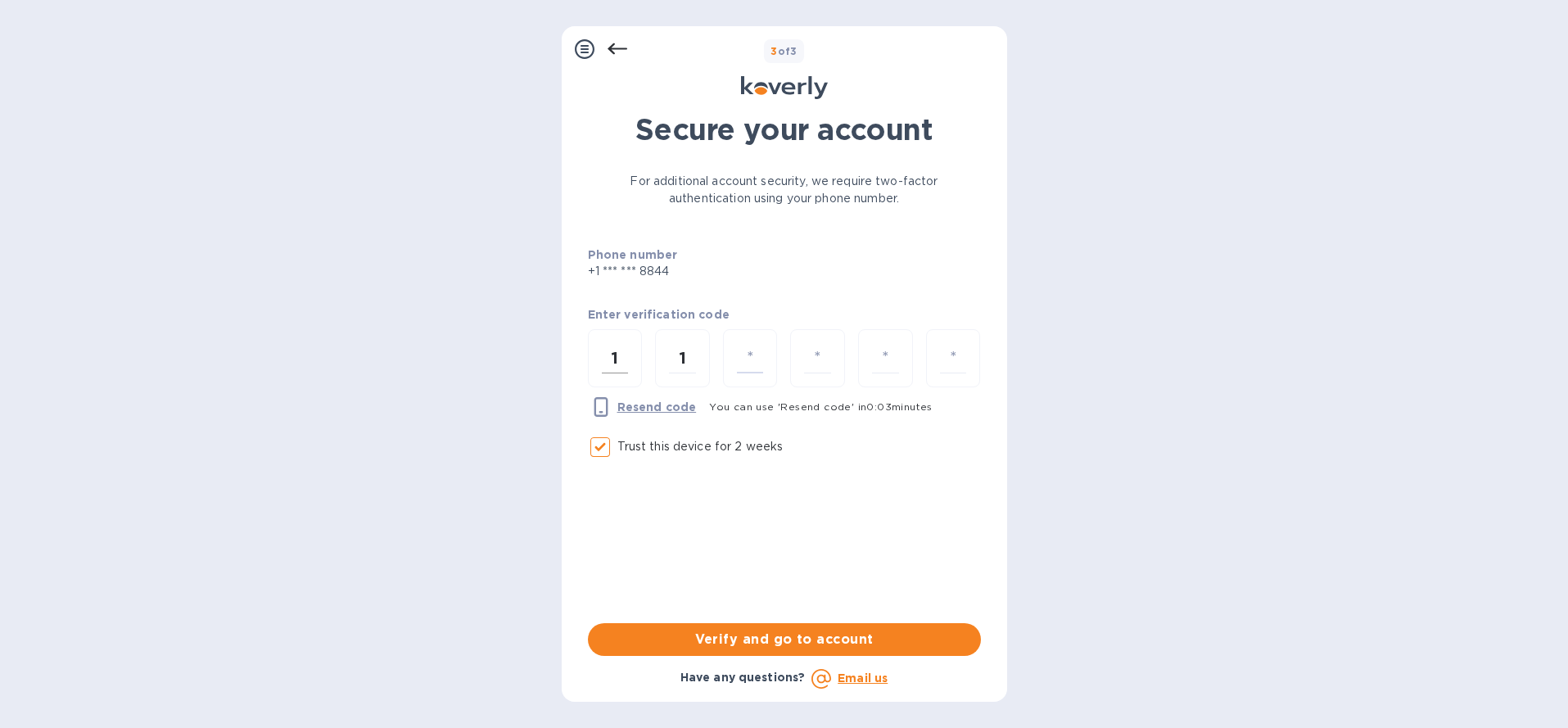
type input "9"
type input "8"
type input "3"
type input "5"
